Goal: Book appointment/travel/reservation

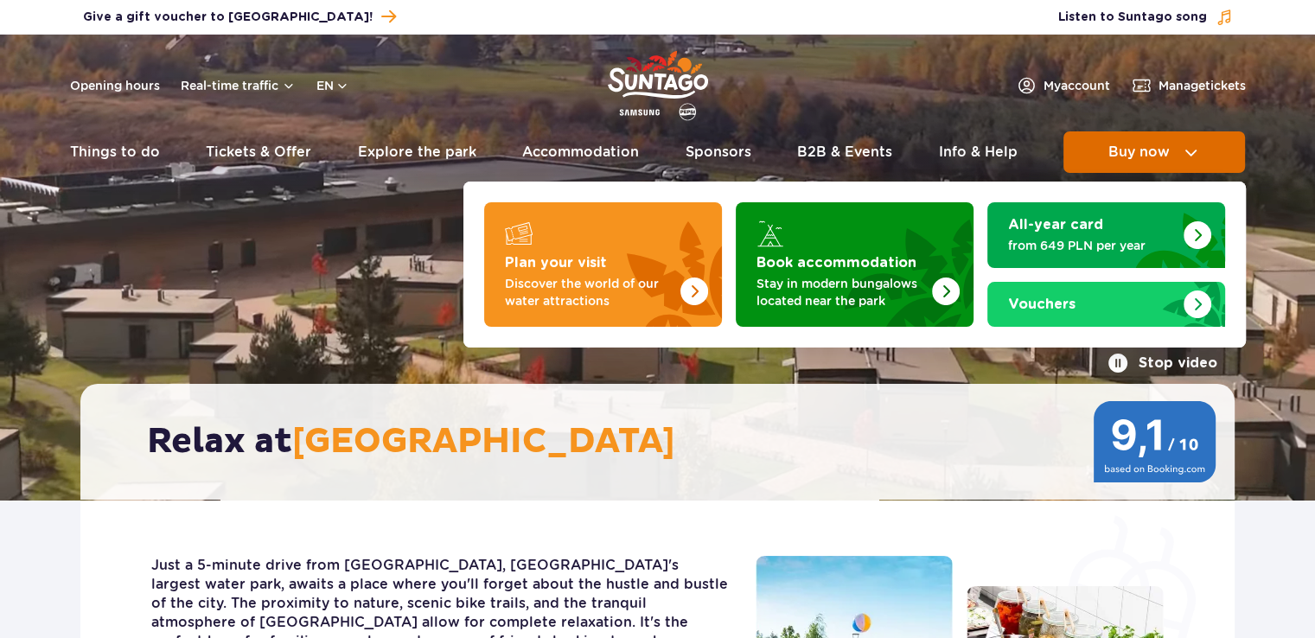
click at [1163, 159] on span "Buy now" at bounding box center [1139, 152] width 61 height 16
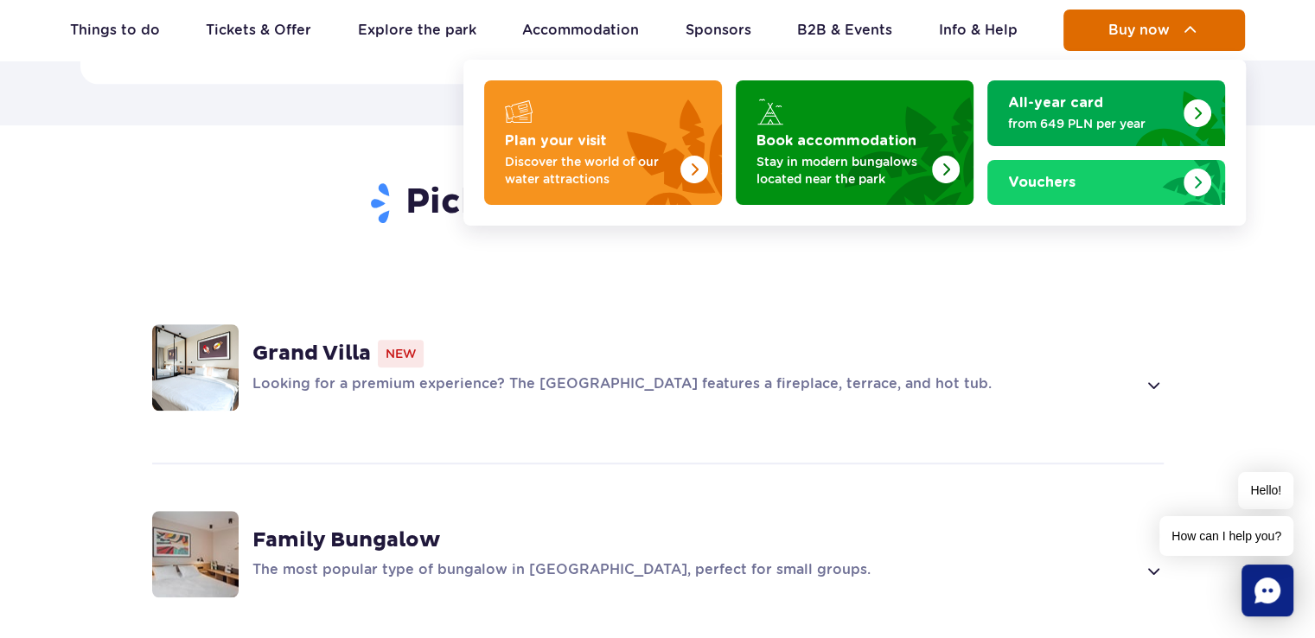
scroll to position [1048, 0]
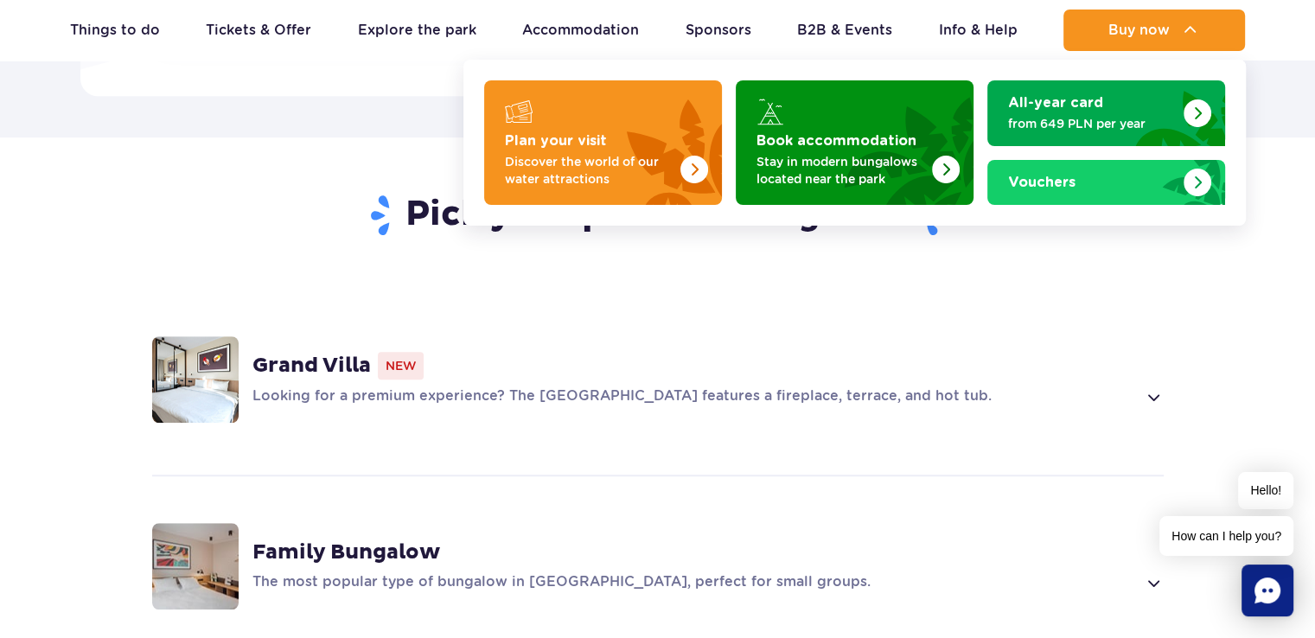
click at [829, 352] on div "Grand Villa New Looking for a premium experience? The [GEOGRAPHIC_DATA] feature…" at bounding box center [707, 379] width 911 height 55
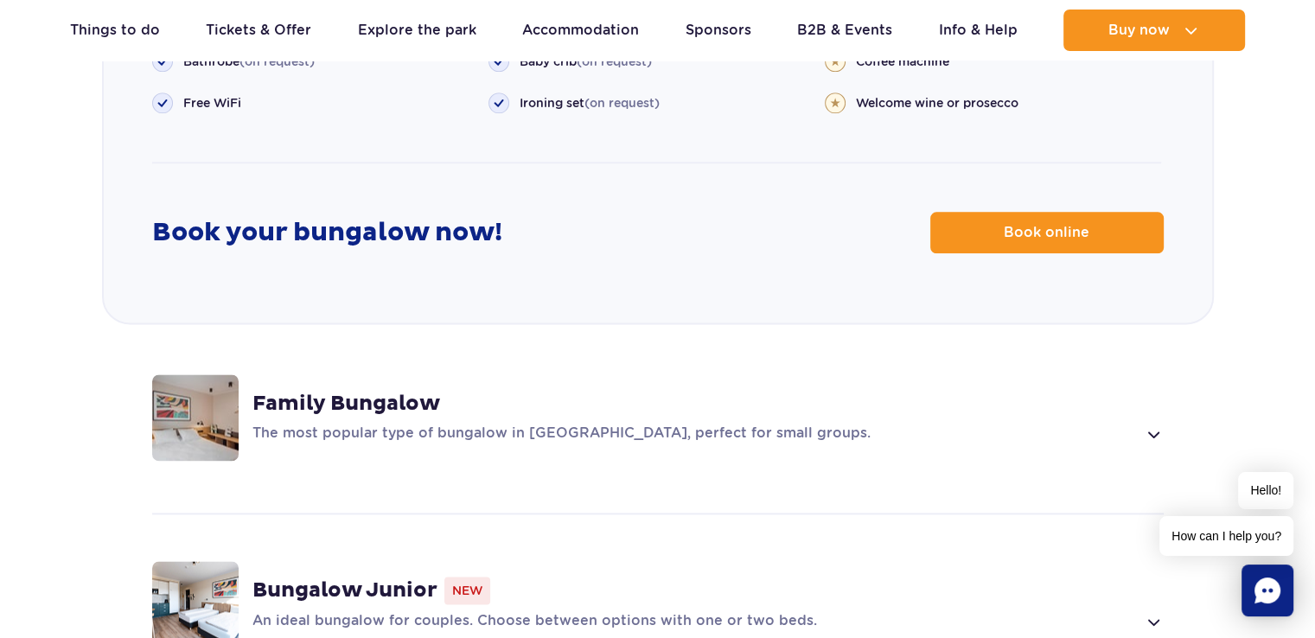
scroll to position [2213, 0]
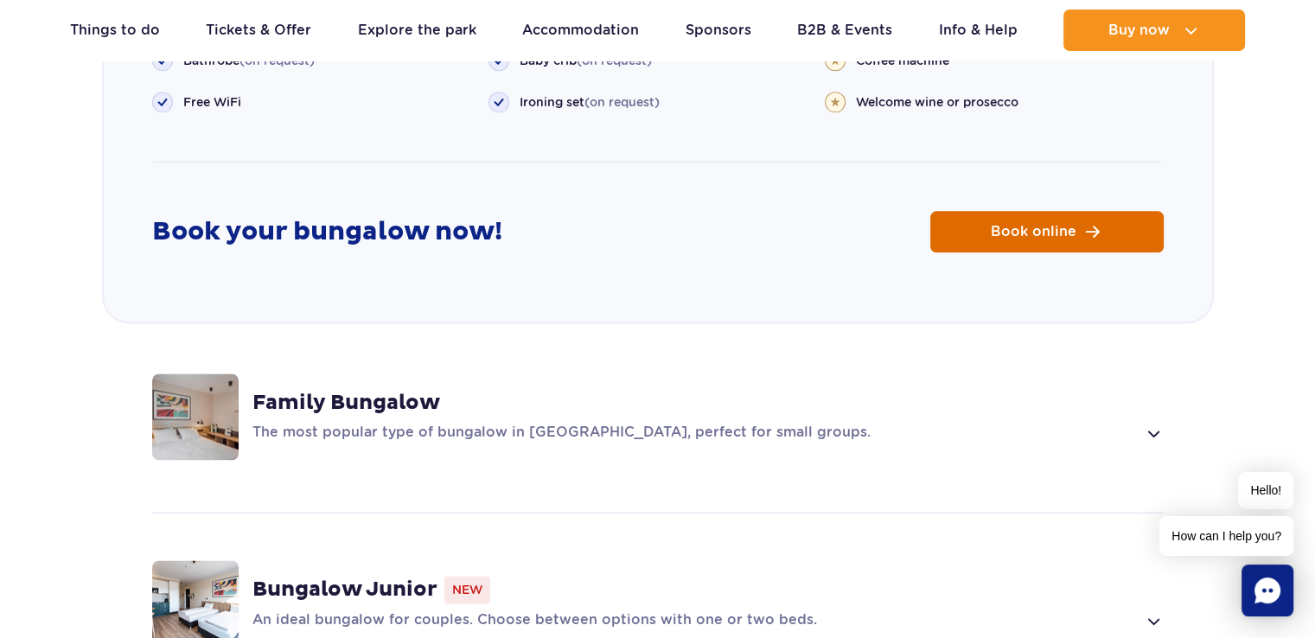
click at [1029, 225] on span "Book online" at bounding box center [1034, 232] width 86 height 14
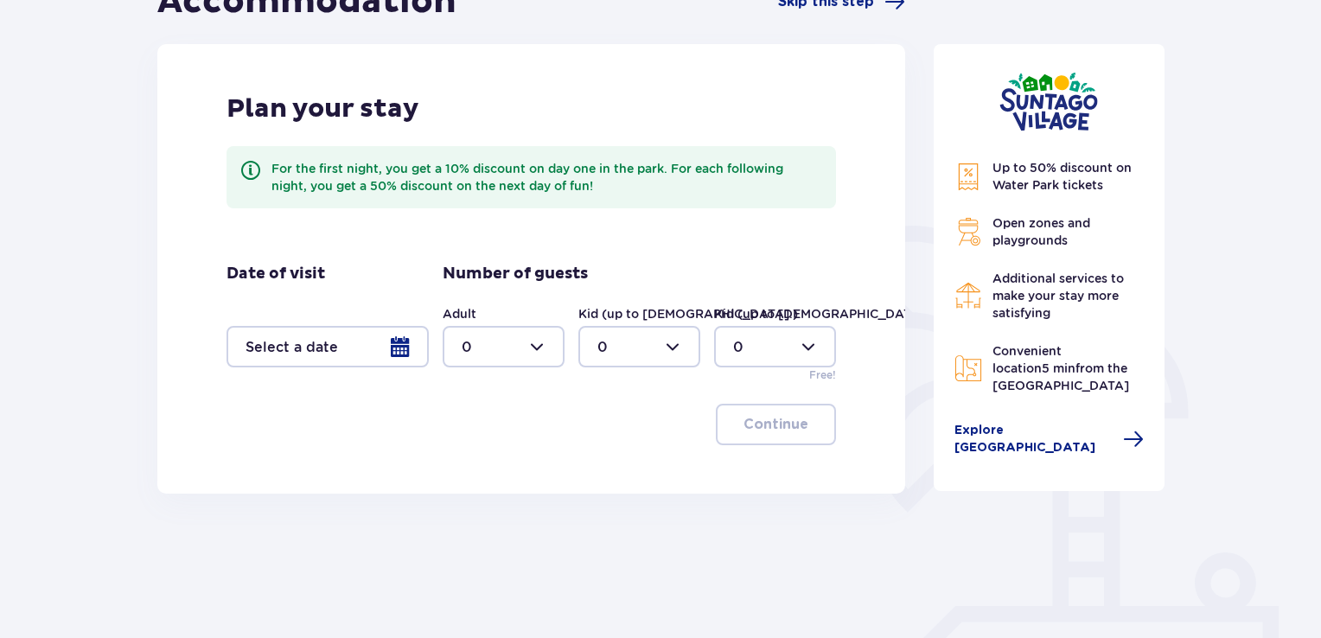
scroll to position [234, 0]
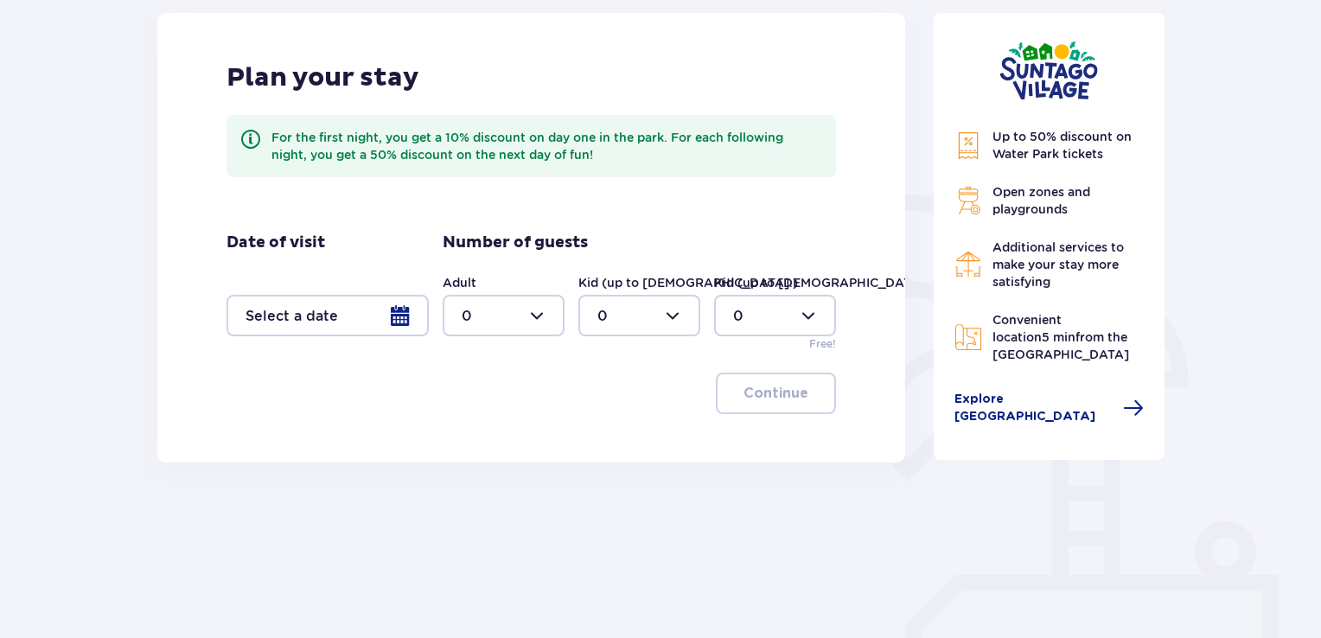
click at [420, 318] on div at bounding box center [328, 316] width 202 height 42
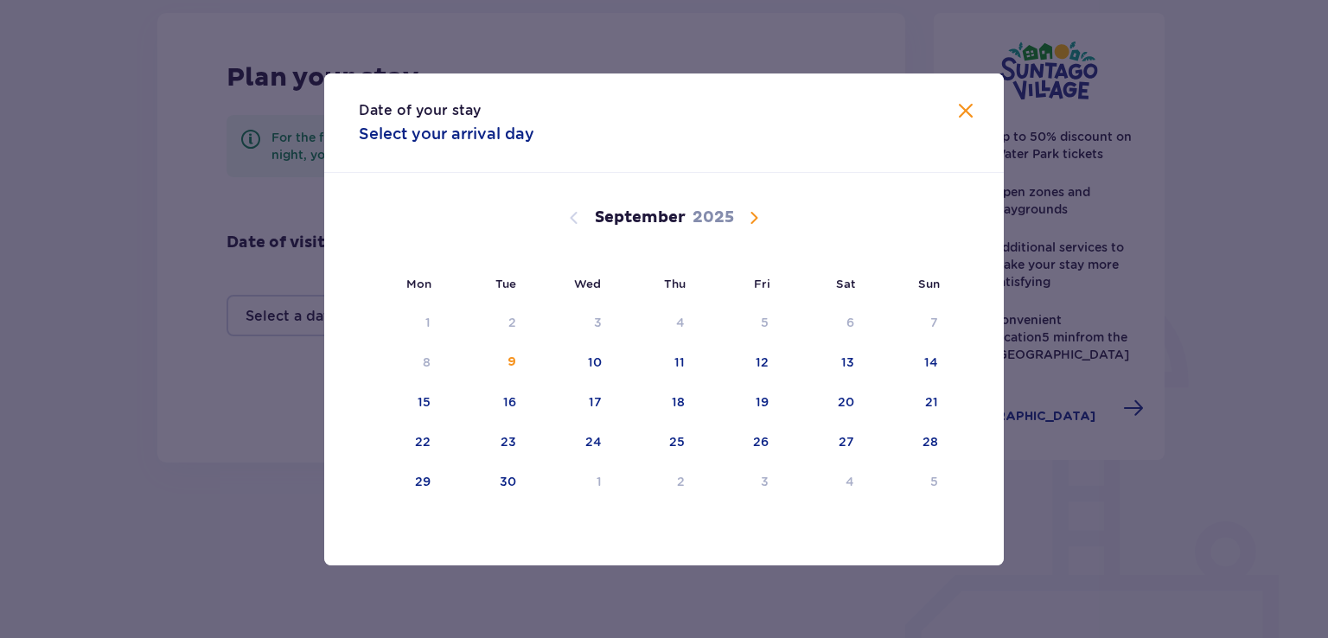
click at [101, 381] on div "Date of your stay Select your arrival day Mon Tue Wed Thu Fri Sat Sun August 20…" at bounding box center [664, 319] width 1328 height 638
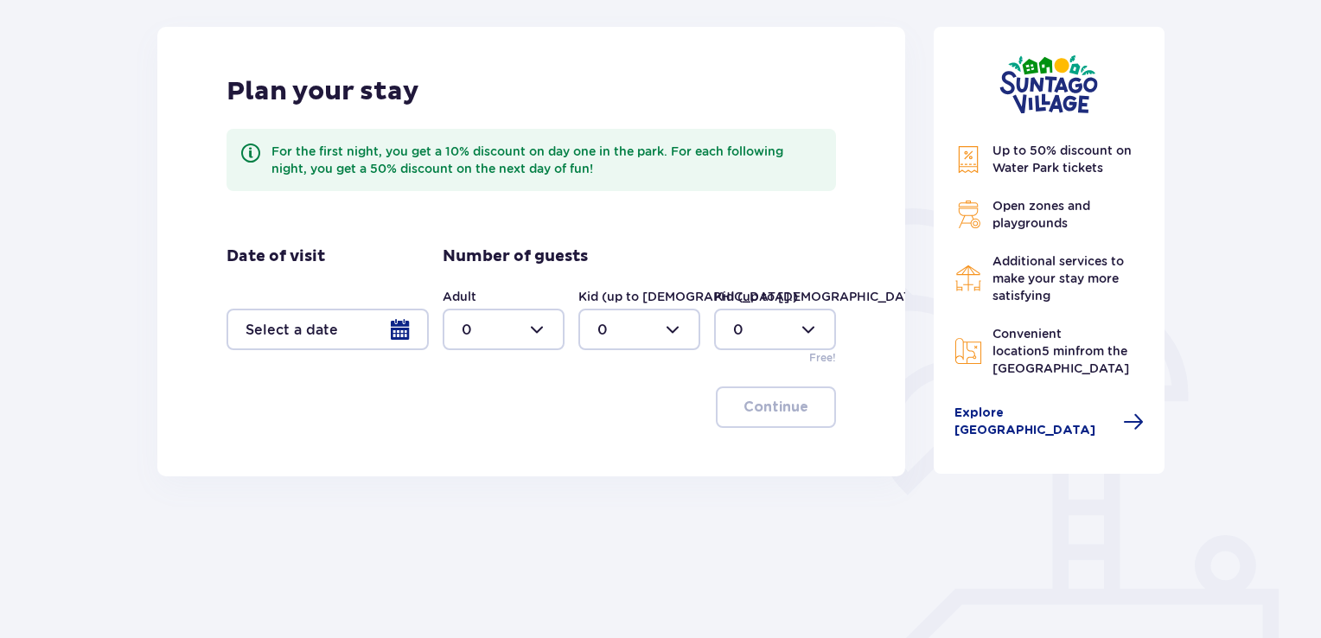
scroll to position [217, 0]
